Goal: Find specific page/section: Find specific page/section

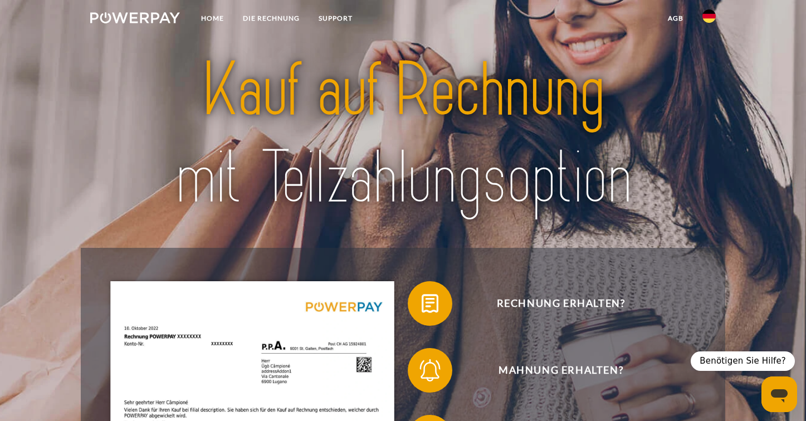
click at [710, 16] on img at bounding box center [708, 15] width 13 height 13
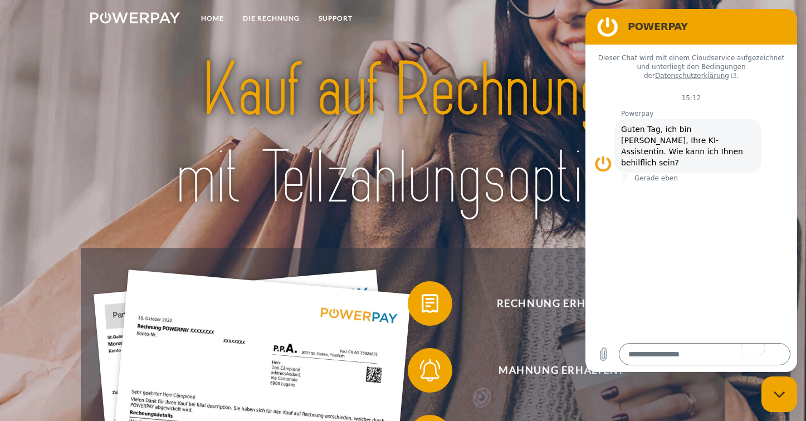
click at [775, 402] on div "Messaging-Fenster schließen" at bounding box center [778, 393] width 33 height 33
type textarea "*"
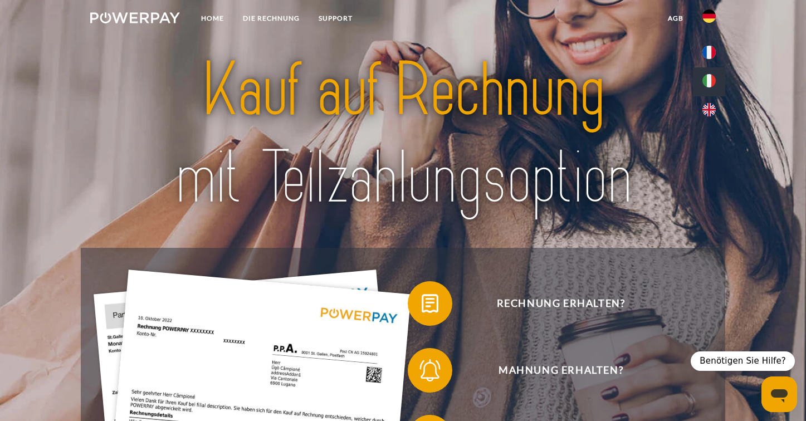
click at [709, 82] on img at bounding box center [708, 80] width 13 height 13
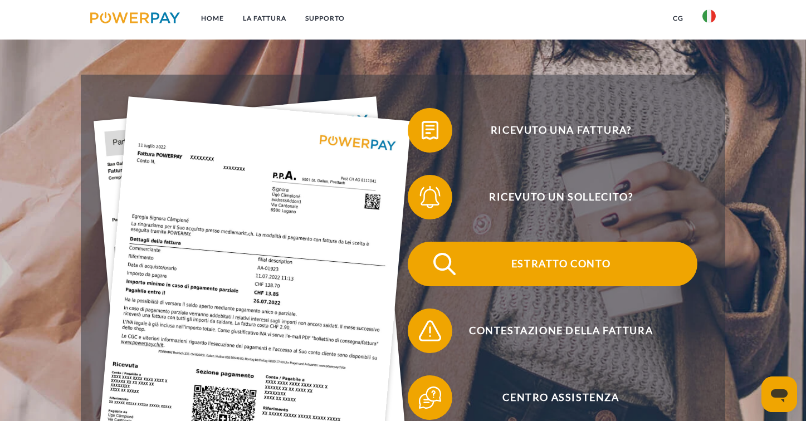
click at [532, 266] on span "Estratto conto" at bounding box center [560, 264] width 273 height 45
